Goal: Navigation & Orientation: Find specific page/section

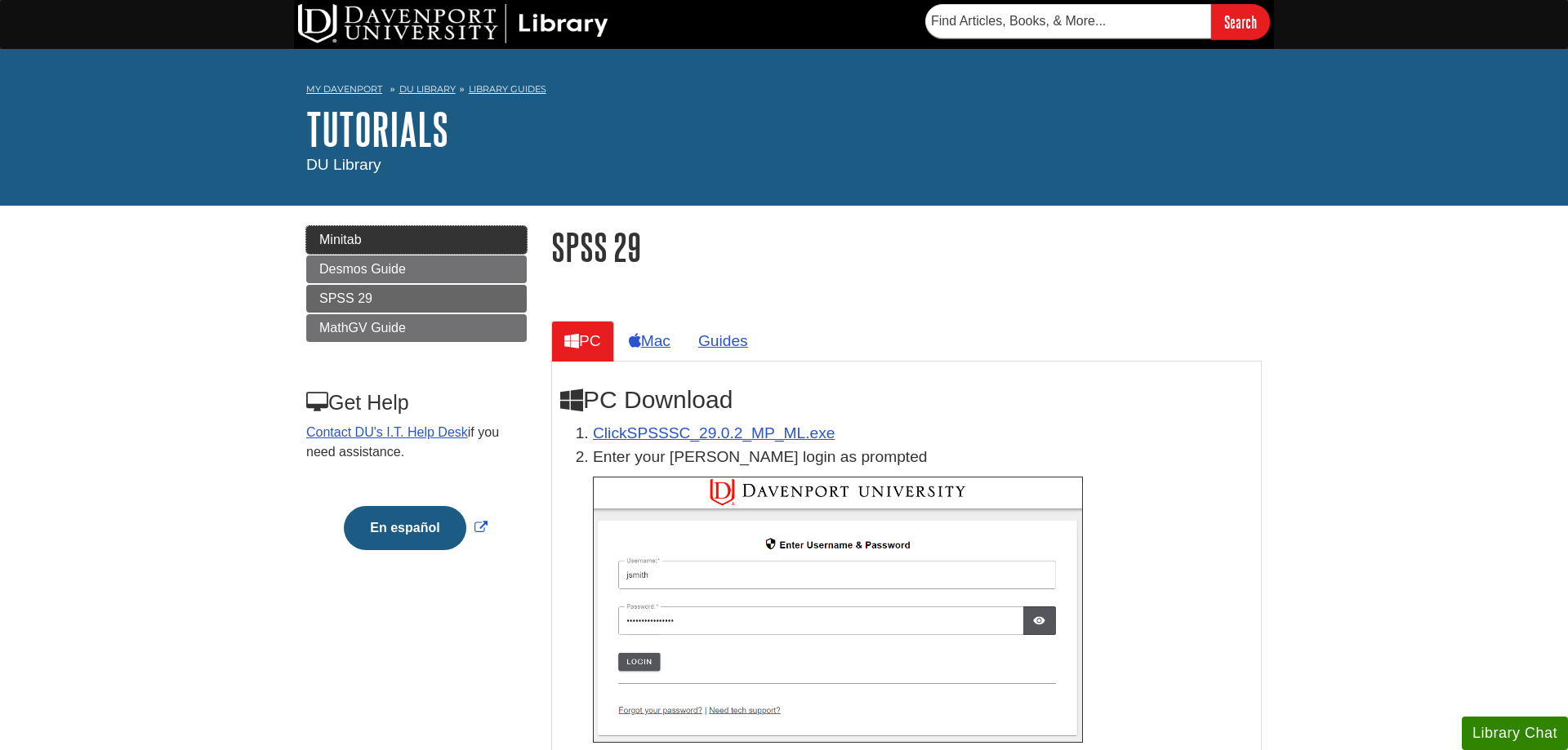
click at [364, 237] on link "Minitab" at bounding box center [416, 239] width 220 height 27
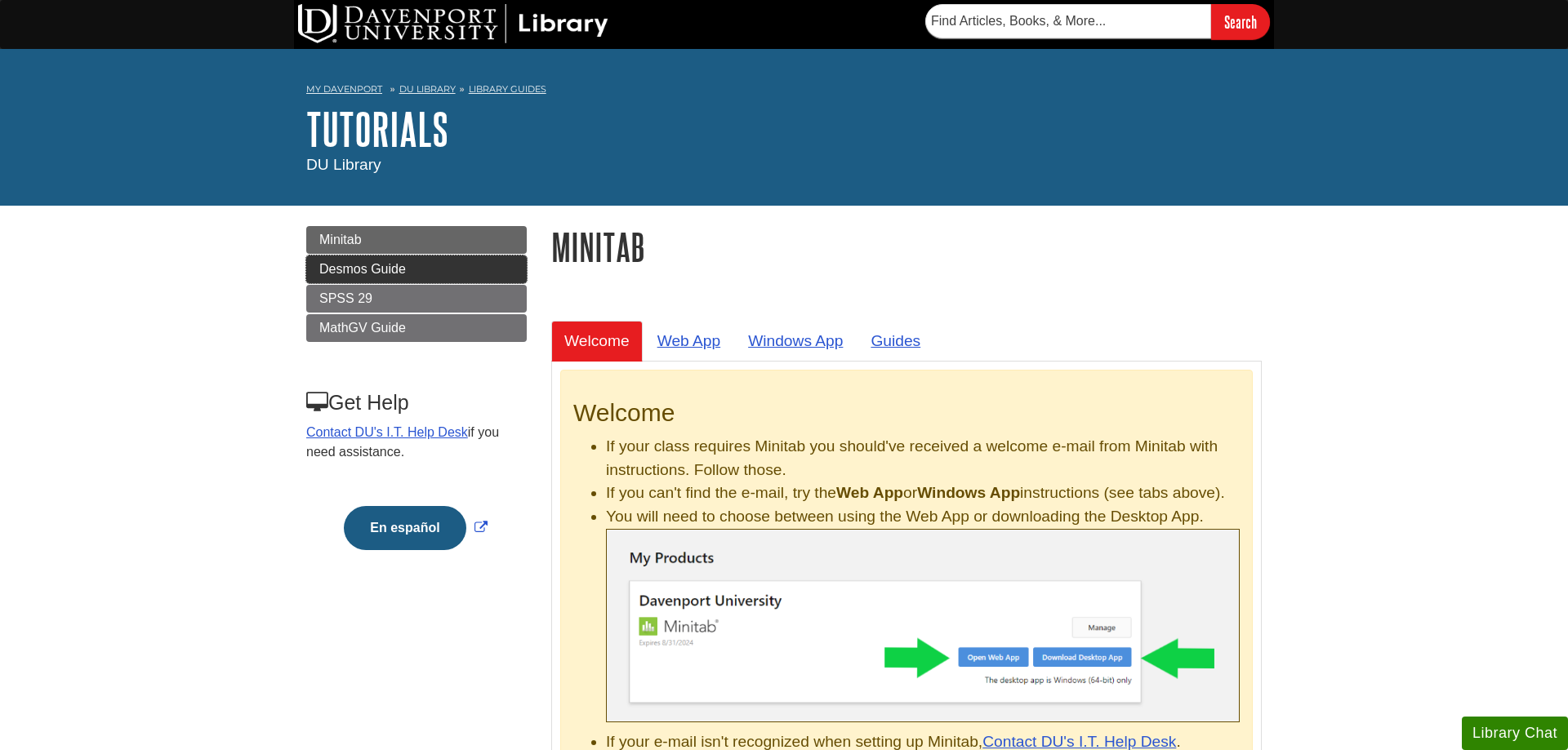
click at [376, 272] on span "Desmos Guide" at bounding box center [363, 268] width 87 height 14
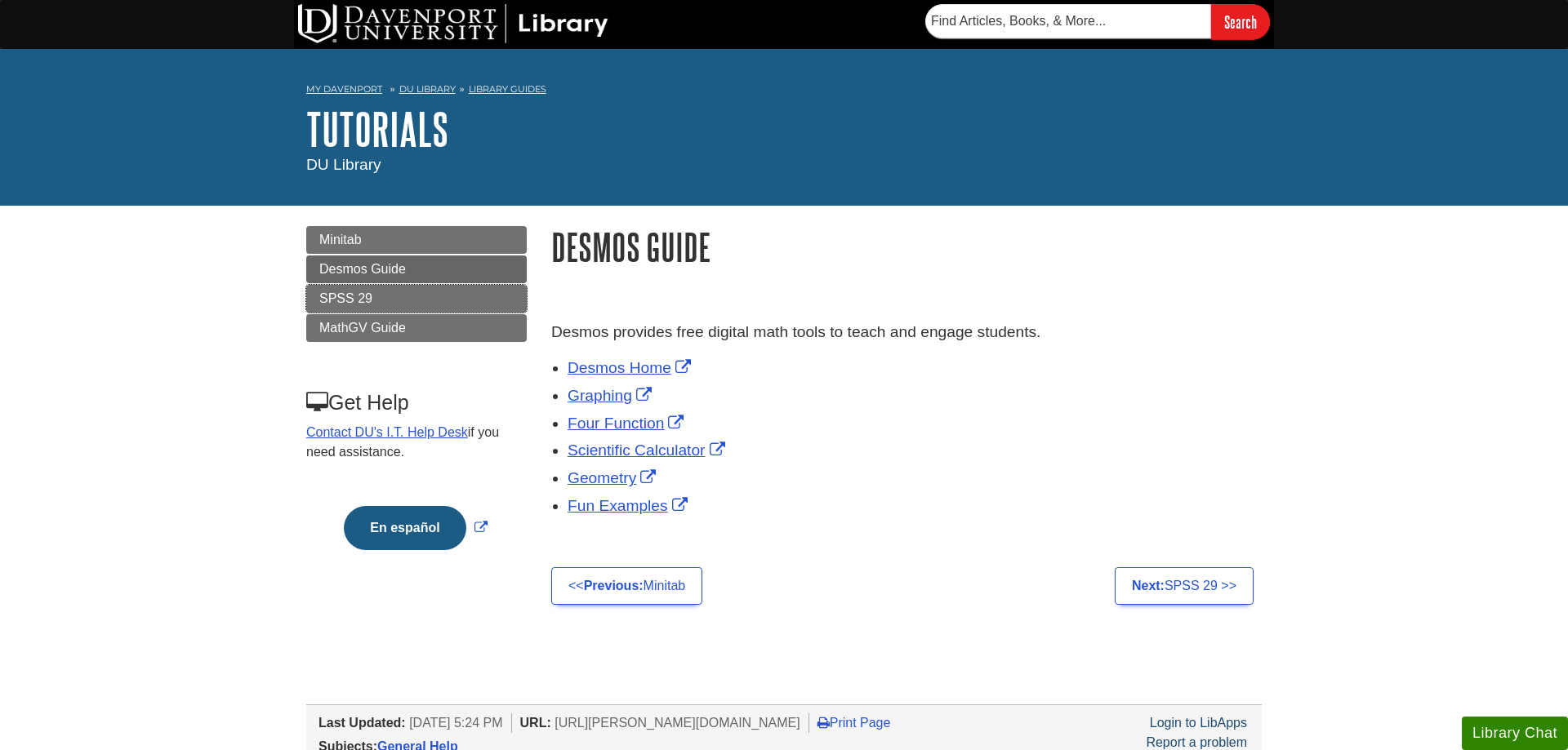
click at [371, 295] on span "SPSS 29" at bounding box center [346, 298] width 53 height 14
